Goal: Find contact information: Obtain details needed to contact an individual or organization

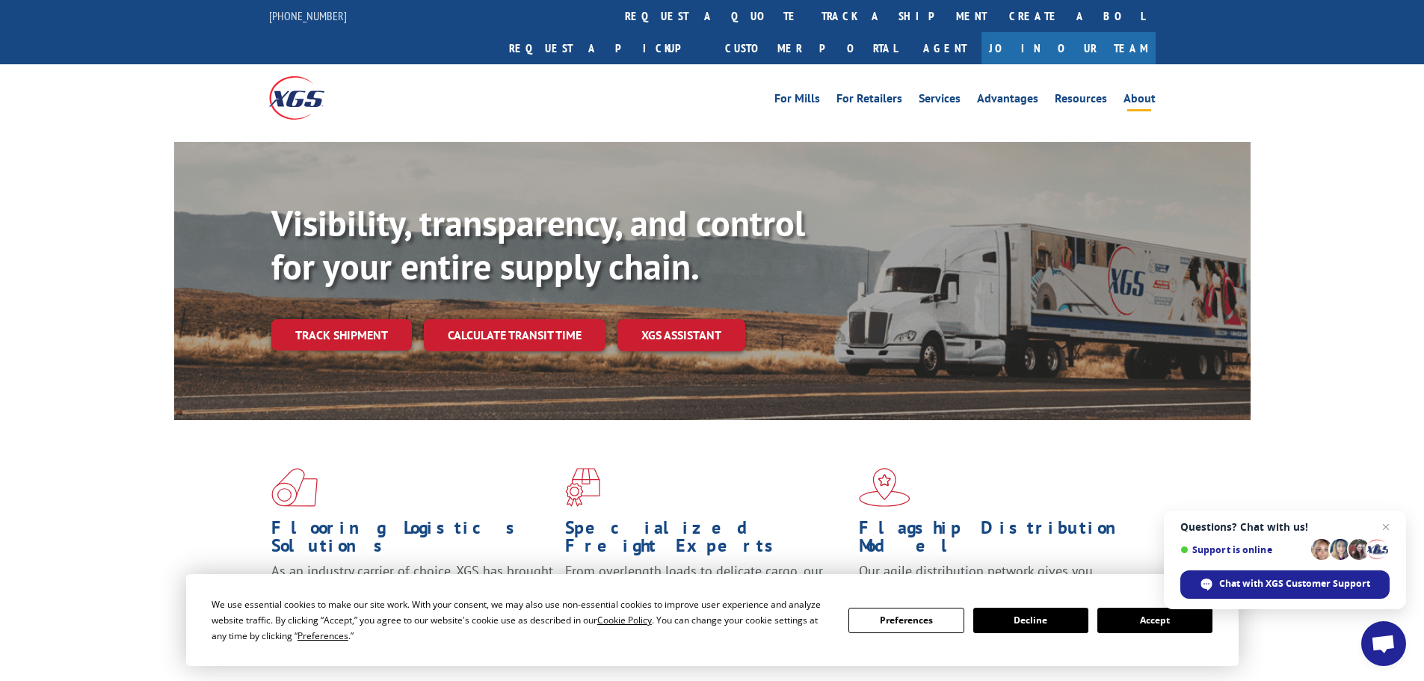
click at [1145, 93] on link "About" at bounding box center [1139, 101] width 32 height 16
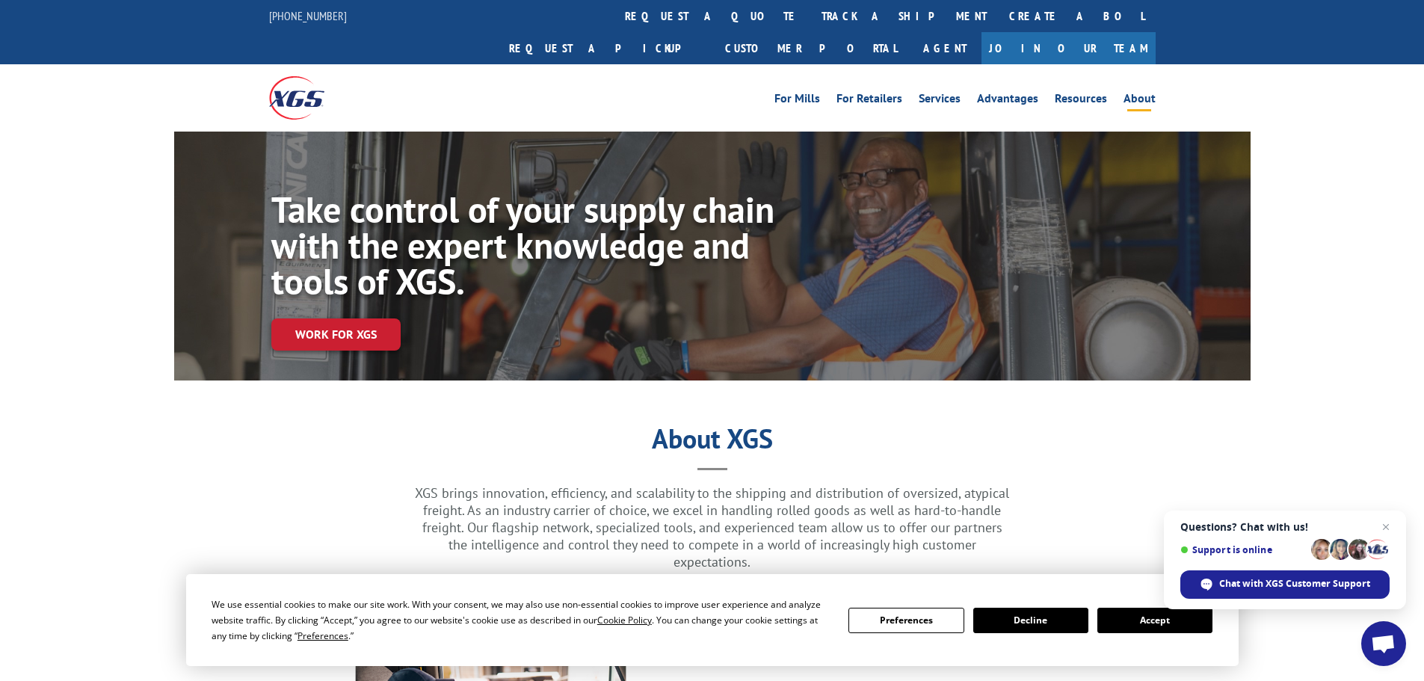
click at [1156, 620] on button "Accept" at bounding box center [1154, 620] width 115 height 25
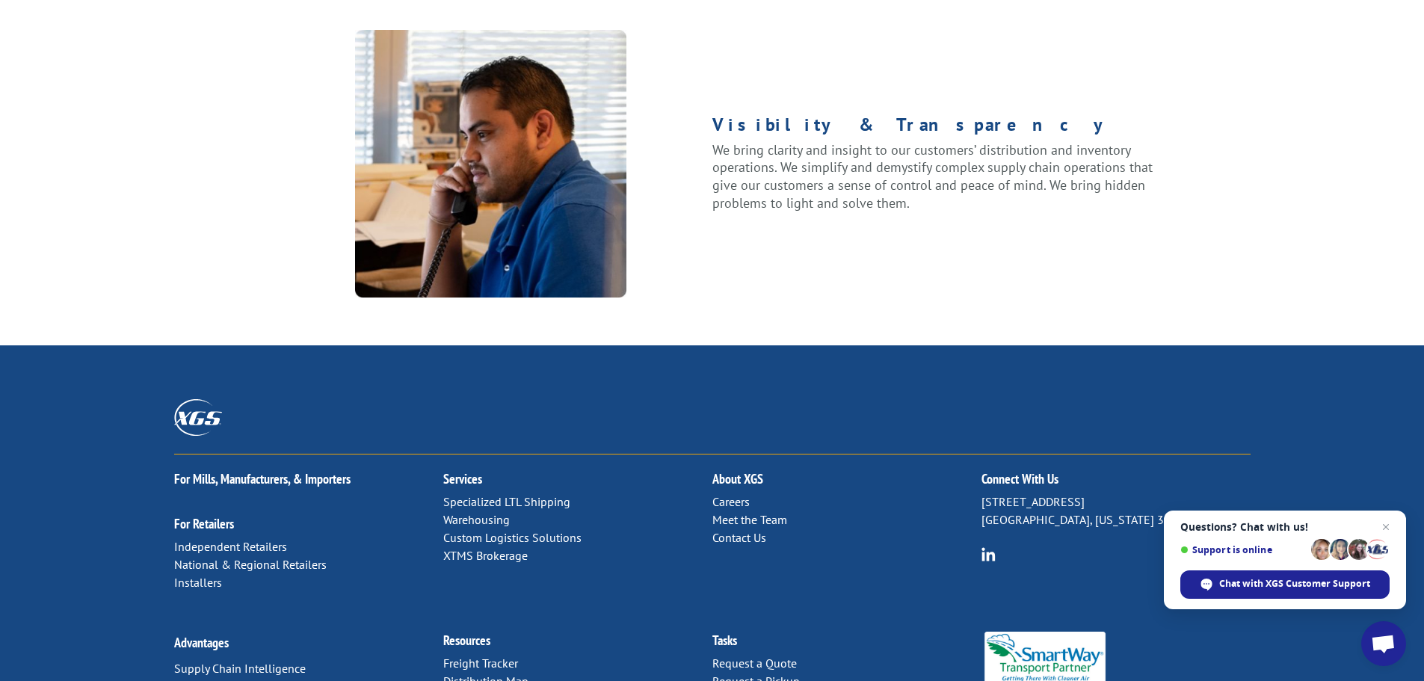
scroll to position [1925, 0]
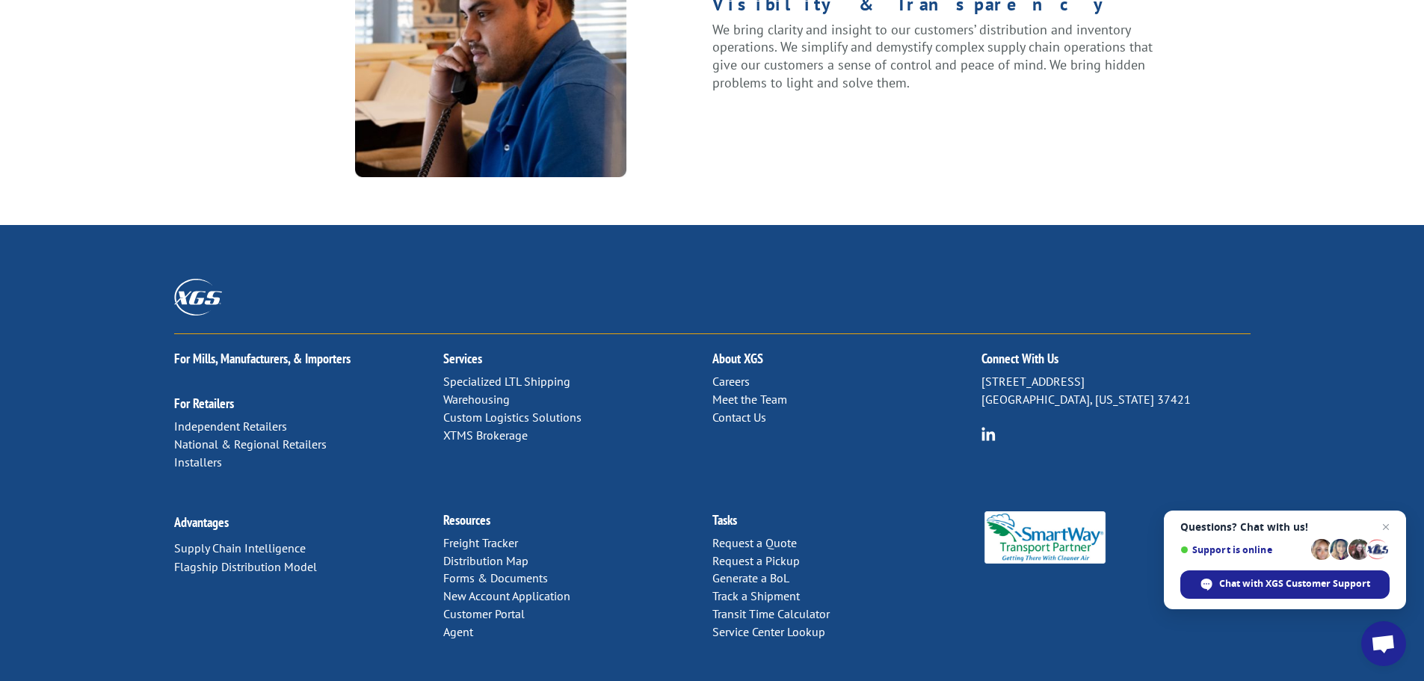
drag, startPoint x: 978, startPoint y: 332, endPoint x: 1109, endPoint y: 332, distance: 130.8
click at [1109, 334] on div "For [PERSON_NAME], Manufacturers, & Importers For Retailers Independent Retaile…" at bounding box center [712, 414] width 1076 height 161
click at [1109, 373] on p "[STREET_ADDRESS][US_STATE]" at bounding box center [1115, 391] width 269 height 36
drag, startPoint x: 1071, startPoint y: 334, endPoint x: 982, endPoint y: 331, distance: 89.0
click at [982, 373] on p "[STREET_ADDRESS][US_STATE]" at bounding box center [1115, 391] width 269 height 36
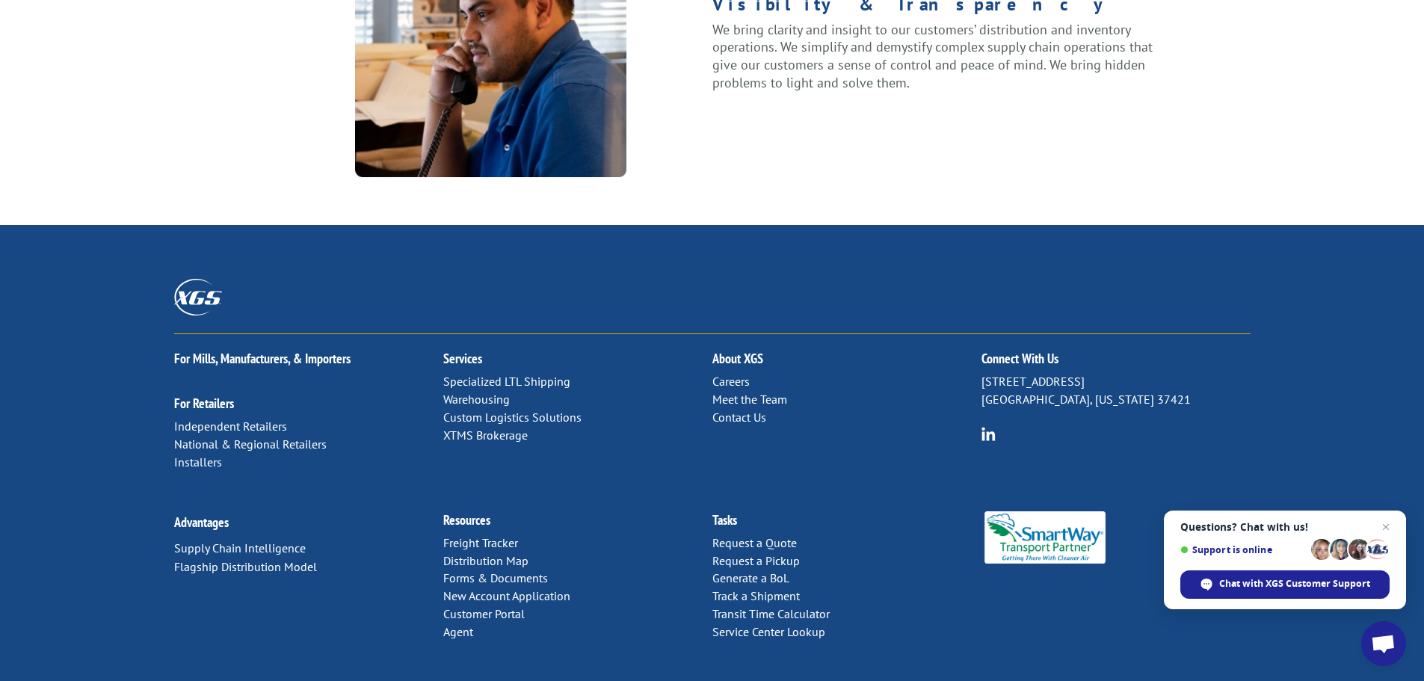
copy p "[STREET_ADDRESS]"
drag, startPoint x: 1147, startPoint y: 353, endPoint x: 1107, endPoint y: 349, distance: 40.5
click at [1107, 373] on p "[STREET_ADDRESS][US_STATE]" at bounding box center [1115, 391] width 269 height 36
copy p "37421"
click at [733, 410] on link "Contact Us" at bounding box center [739, 417] width 54 height 15
